Goal: Task Accomplishment & Management: Complete application form

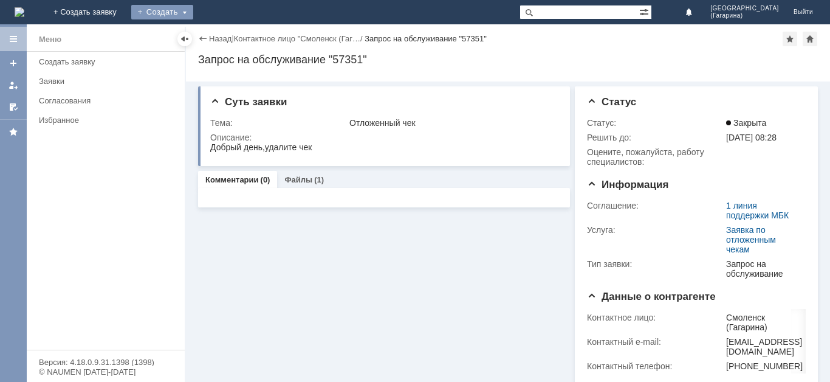
click at [193, 16] on div "Создать" at bounding box center [162, 12] width 62 height 15
click at [226, 37] on link "Заявка" at bounding box center [180, 36] width 92 height 15
click at [193, 13] on div "Создать" at bounding box center [162, 12] width 62 height 15
click at [228, 45] on div "Заявка" at bounding box center [179, 36] width 97 height 19
click at [242, 40] on link "Контактное лицо "Смоленск (Гаг…" at bounding box center [261, 38] width 126 height 9
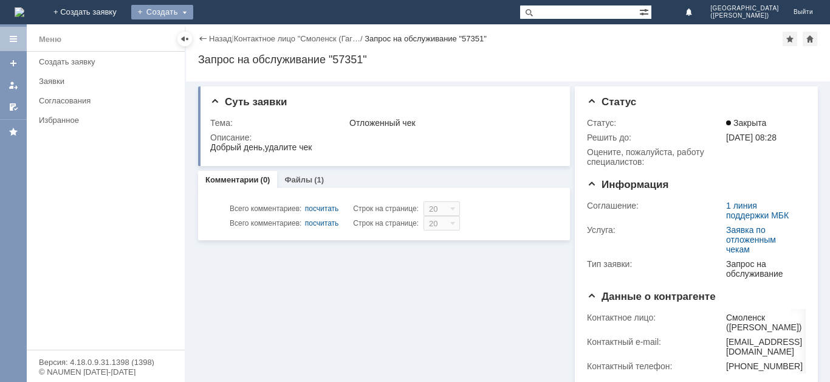
click at [193, 6] on div "Создать" at bounding box center [162, 12] width 62 height 15
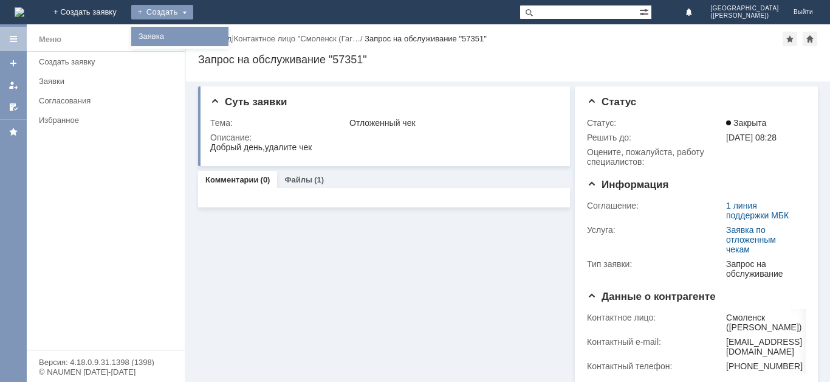
click at [226, 32] on link "Заявка" at bounding box center [180, 36] width 92 height 15
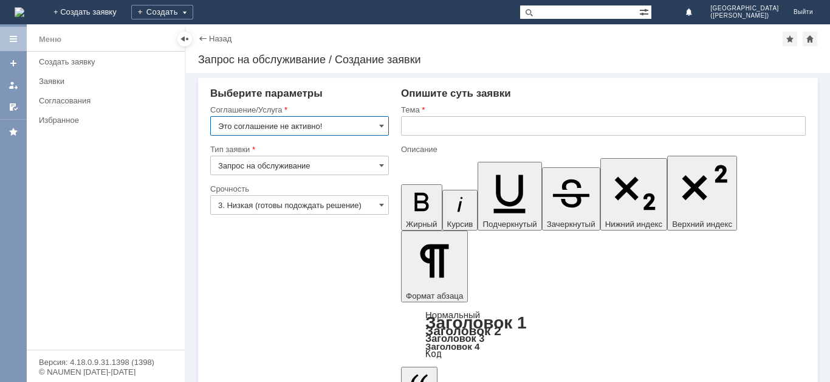
click at [345, 131] on input "Это соглашение не активно!" at bounding box center [299, 125] width 179 height 19
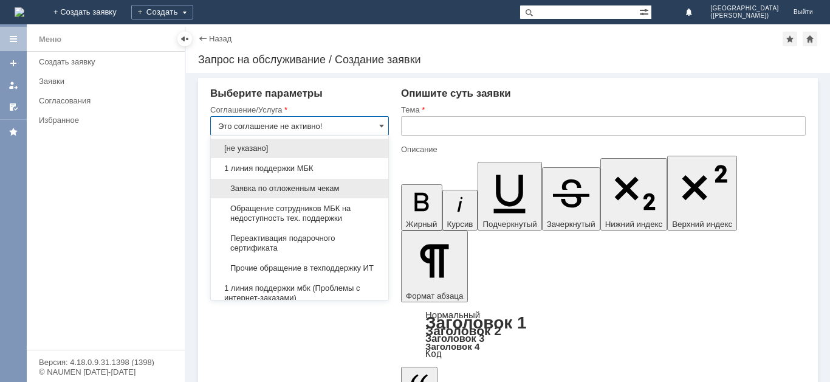
click at [297, 196] on div "Заявка по отложенным чекам" at bounding box center [299, 188] width 177 height 19
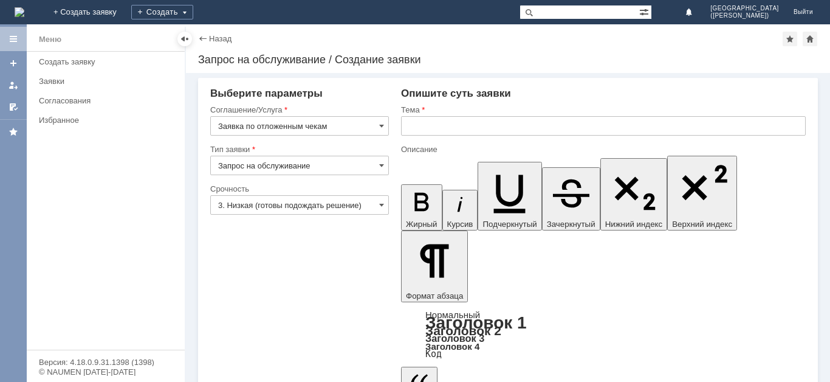
type input "Заявка по отложенным чекам"
click at [517, 123] on input "text" at bounding box center [603, 125] width 405 height 19
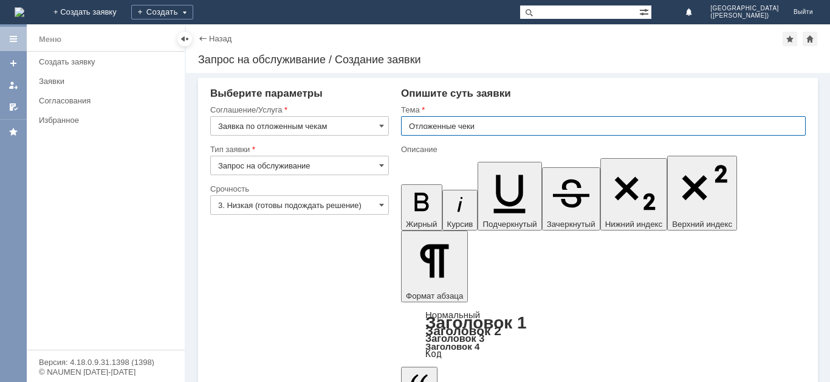
type input "Отложенные чеки"
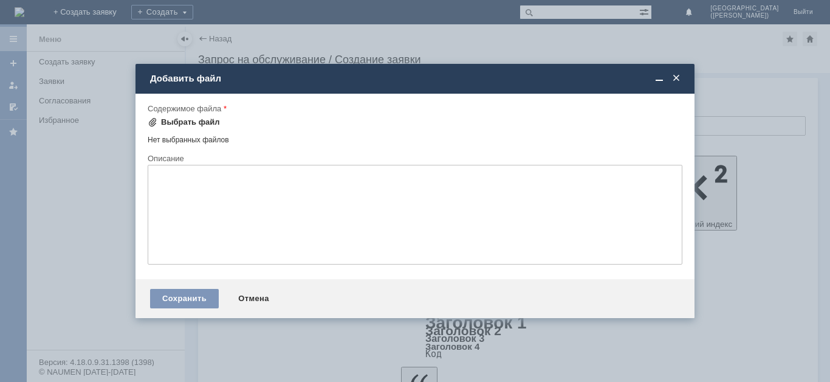
click at [201, 117] on div "Выбрать файл" at bounding box center [190, 122] width 59 height 10
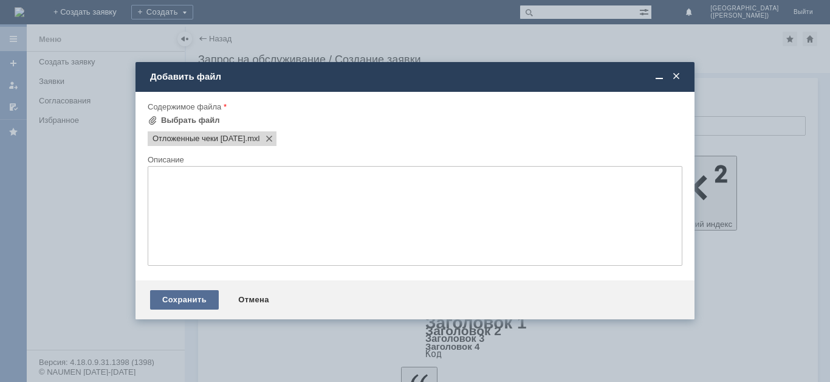
click at [201, 300] on div "Сохранить" at bounding box center [184, 299] width 69 height 19
